Goal: Check status: Check status

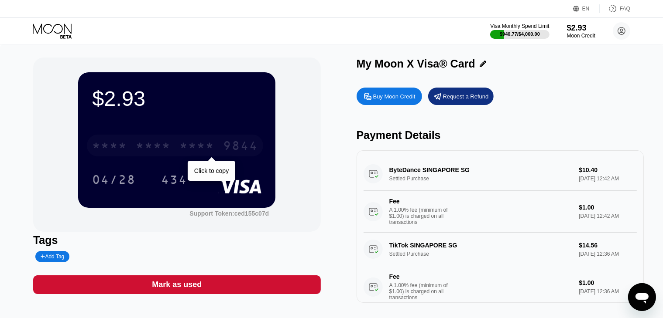
click at [234, 141] on div "9844" at bounding box center [240, 147] width 35 height 14
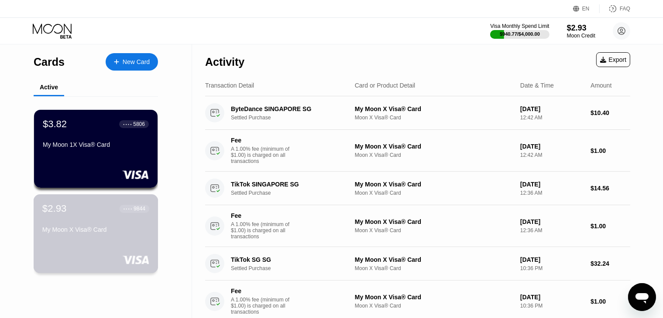
click at [114, 213] on div "$2.93 ● ● ● ● 9844" at bounding box center [95, 208] width 107 height 11
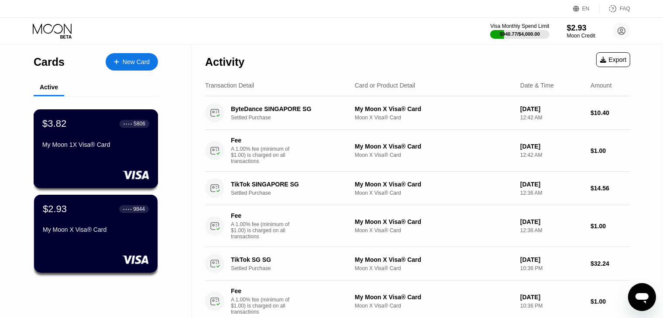
click at [98, 142] on div "$3.82 ● ● ● ● 5806 My Moon 1X Visa® Card" at bounding box center [95, 135] width 107 height 34
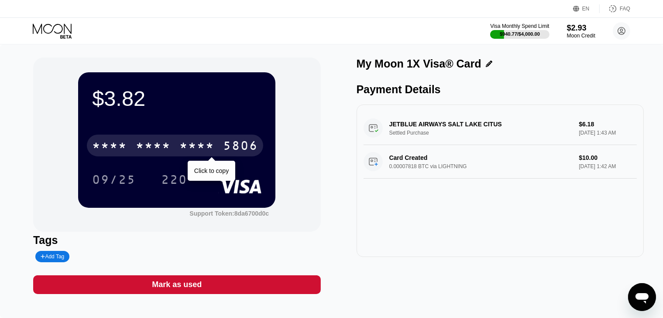
click at [212, 142] on div "* * * *" at bounding box center [196, 147] width 35 height 14
